Goal: Use online tool/utility: Utilize a website feature to perform a specific function

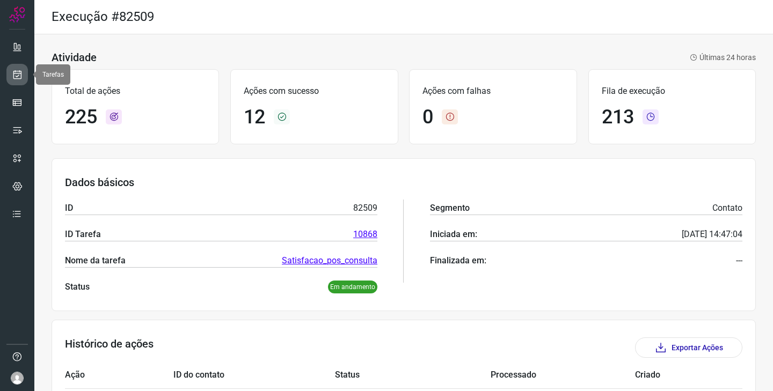
click at [12, 79] on icon at bounding box center [17, 74] width 11 height 11
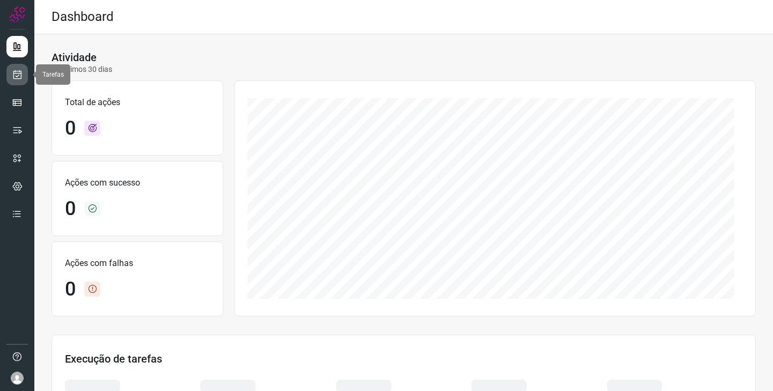
click at [15, 71] on icon at bounding box center [17, 74] width 11 height 11
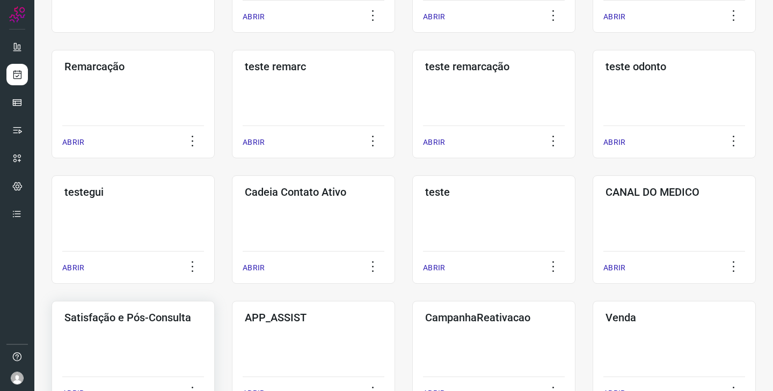
click at [232, 339] on div "Satisfação e Pós-Consulta ABRIR" at bounding box center [313, 355] width 163 height 108
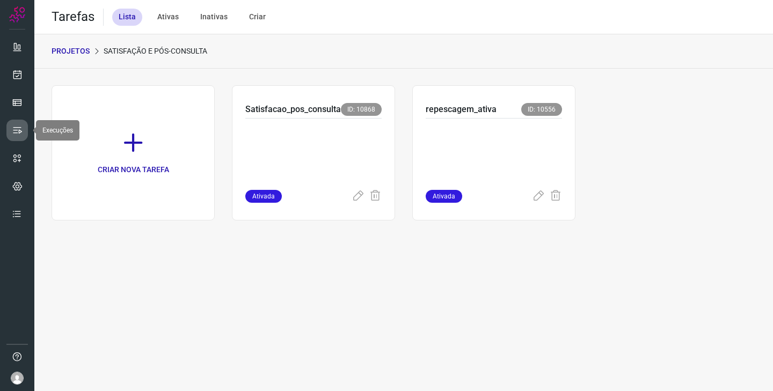
click at [18, 130] on icon at bounding box center [17, 130] width 11 height 11
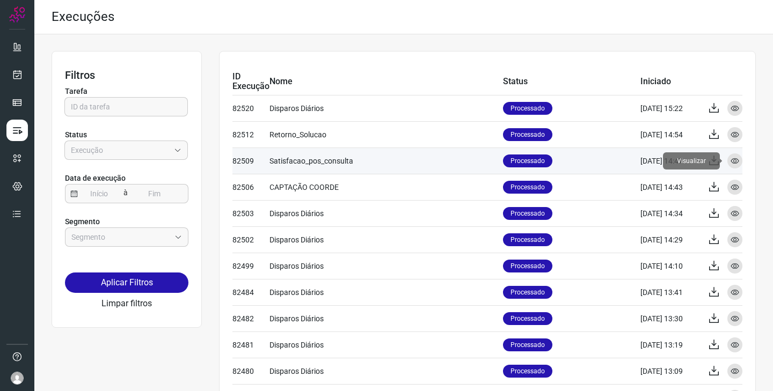
click at [730, 159] on icon at bounding box center [734, 161] width 9 height 9
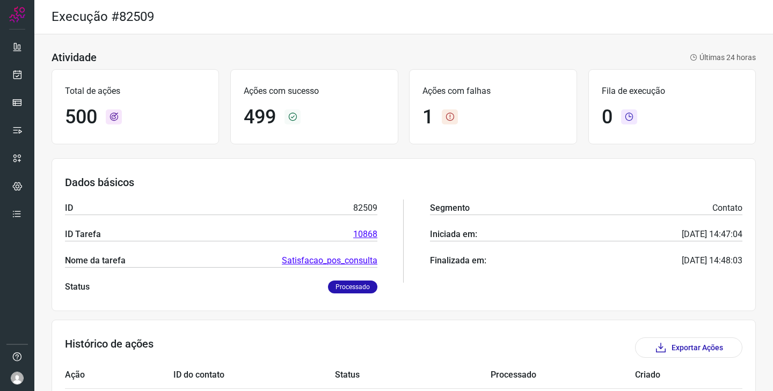
click at [315, 261] on link "Satisfacao_pos_consulta" at bounding box center [329, 260] width 95 height 13
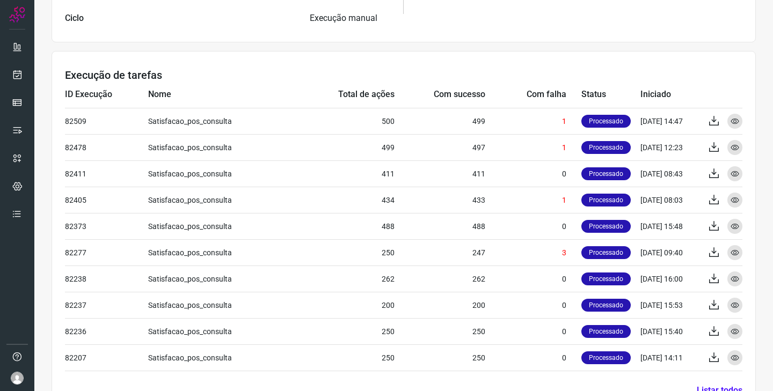
scroll to position [376, 0]
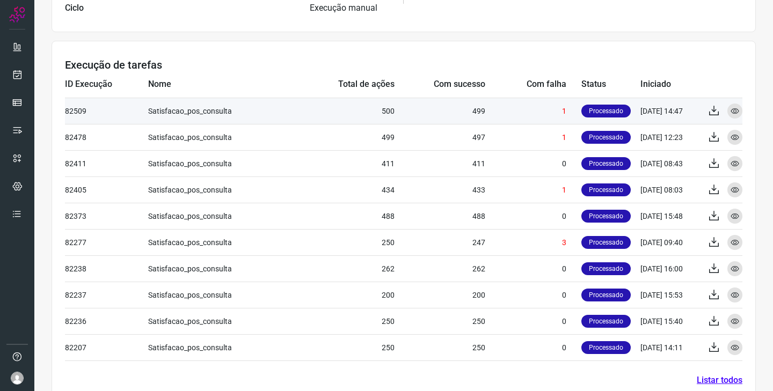
drag, startPoint x: 725, startPoint y: 117, endPoint x: 606, endPoint y: 107, distance: 119.0
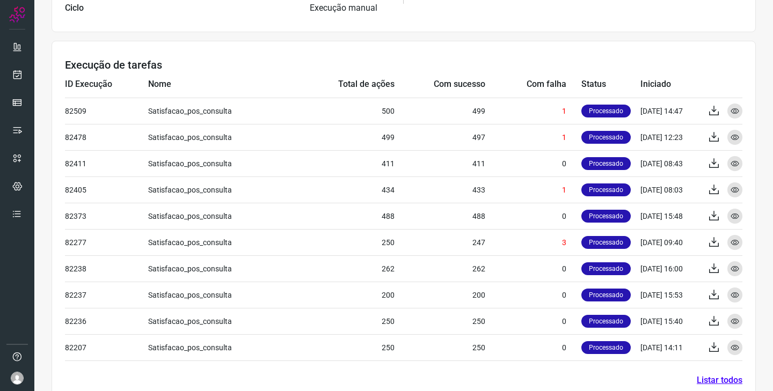
drag, startPoint x: 606, startPoint y: 107, endPoint x: 643, endPoint y: 68, distance: 53.9
click at [643, 68] on h3 "Execução de tarefas" at bounding box center [403, 64] width 677 height 13
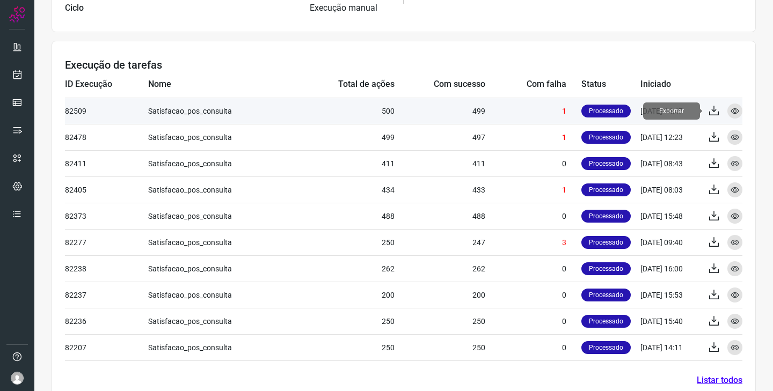
click at [707, 110] on icon at bounding box center [713, 111] width 13 height 13
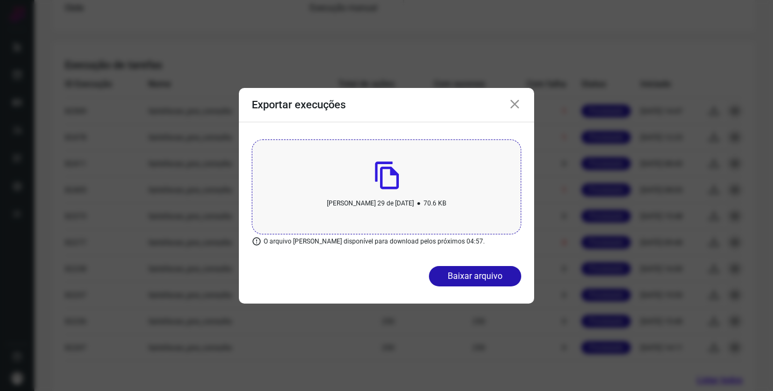
click at [425, 190] on div "Criado em 29 de August, 2025 • 70.6 KB" at bounding box center [386, 186] width 269 height 95
click at [518, 104] on icon at bounding box center [514, 104] width 13 height 13
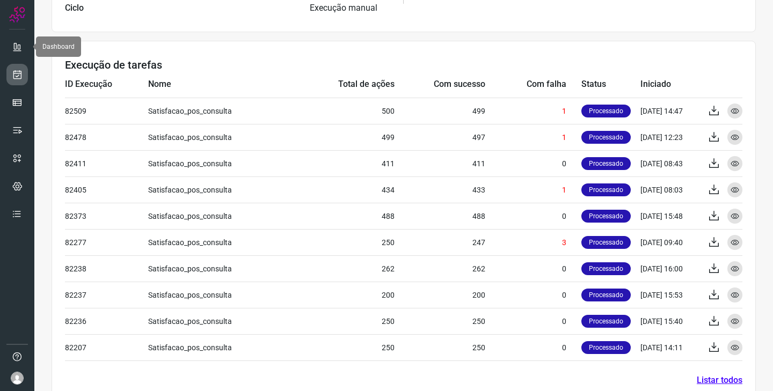
click at [16, 71] on icon at bounding box center [17, 74] width 11 height 11
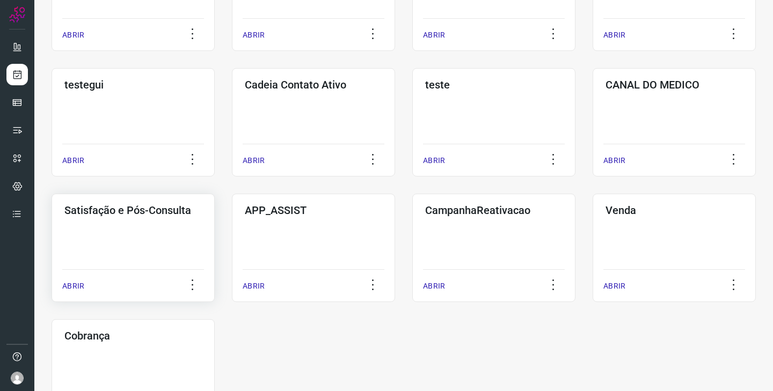
click at [232, 266] on div "Satisfação e Pós-Consulta ABRIR" at bounding box center [313, 248] width 163 height 108
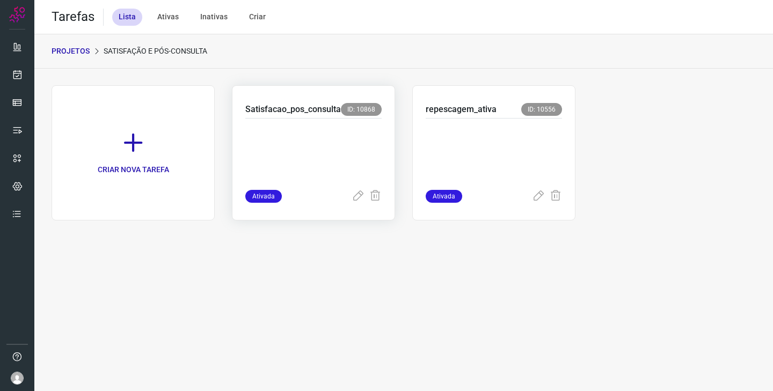
click at [332, 146] on p at bounding box center [313, 152] width 136 height 54
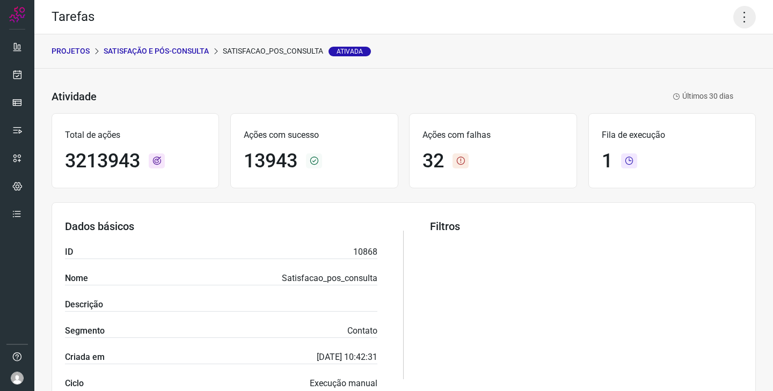
click at [739, 16] on icon at bounding box center [744, 17] width 23 height 23
click at [688, 65] on li "Executar" at bounding box center [698, 70] width 98 height 17
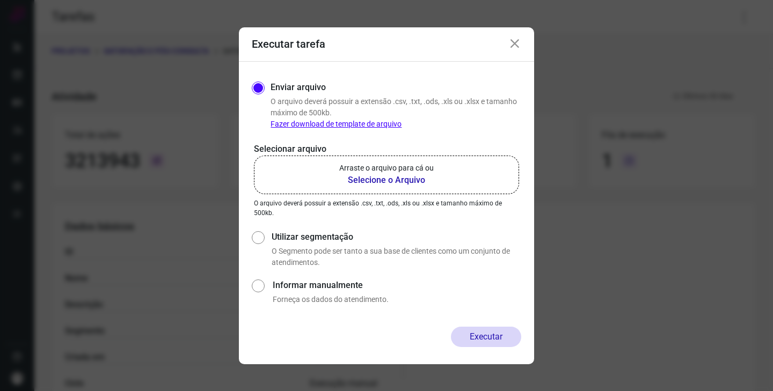
click at [415, 166] on p "Arraste o arquivo para cá ou" at bounding box center [386, 168] width 94 height 11
click at [0, 0] on input "Arraste o arquivo para cá ou Selecione o Arquivo" at bounding box center [0, 0] width 0 height 0
click at [402, 174] on b "Selecione o Arquivo" at bounding box center [386, 180] width 94 height 13
click at [0, 0] on input "Arraste o arquivo para cá ou Selecione o Arquivo" at bounding box center [0, 0] width 0 height 0
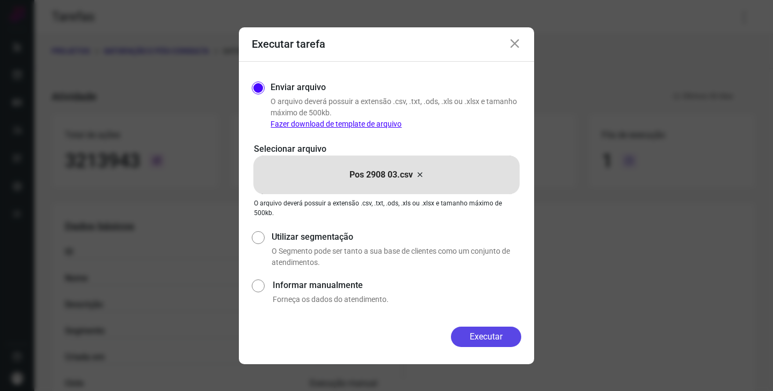
click at [489, 341] on button "Executar" at bounding box center [486, 337] width 70 height 20
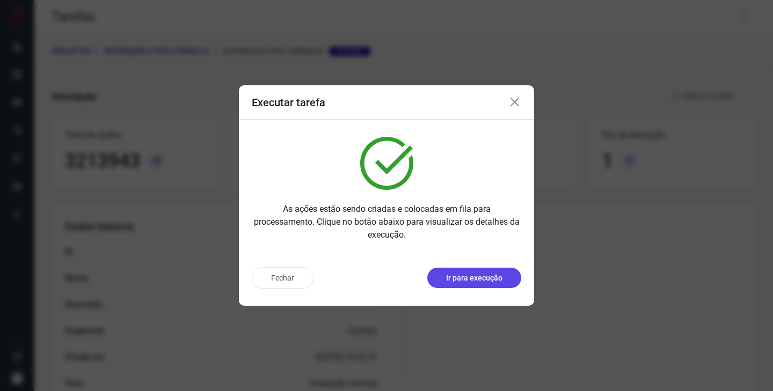
click at [466, 278] on p "Ir para execução" at bounding box center [474, 278] width 56 height 11
